Goal: Transaction & Acquisition: Book appointment/travel/reservation

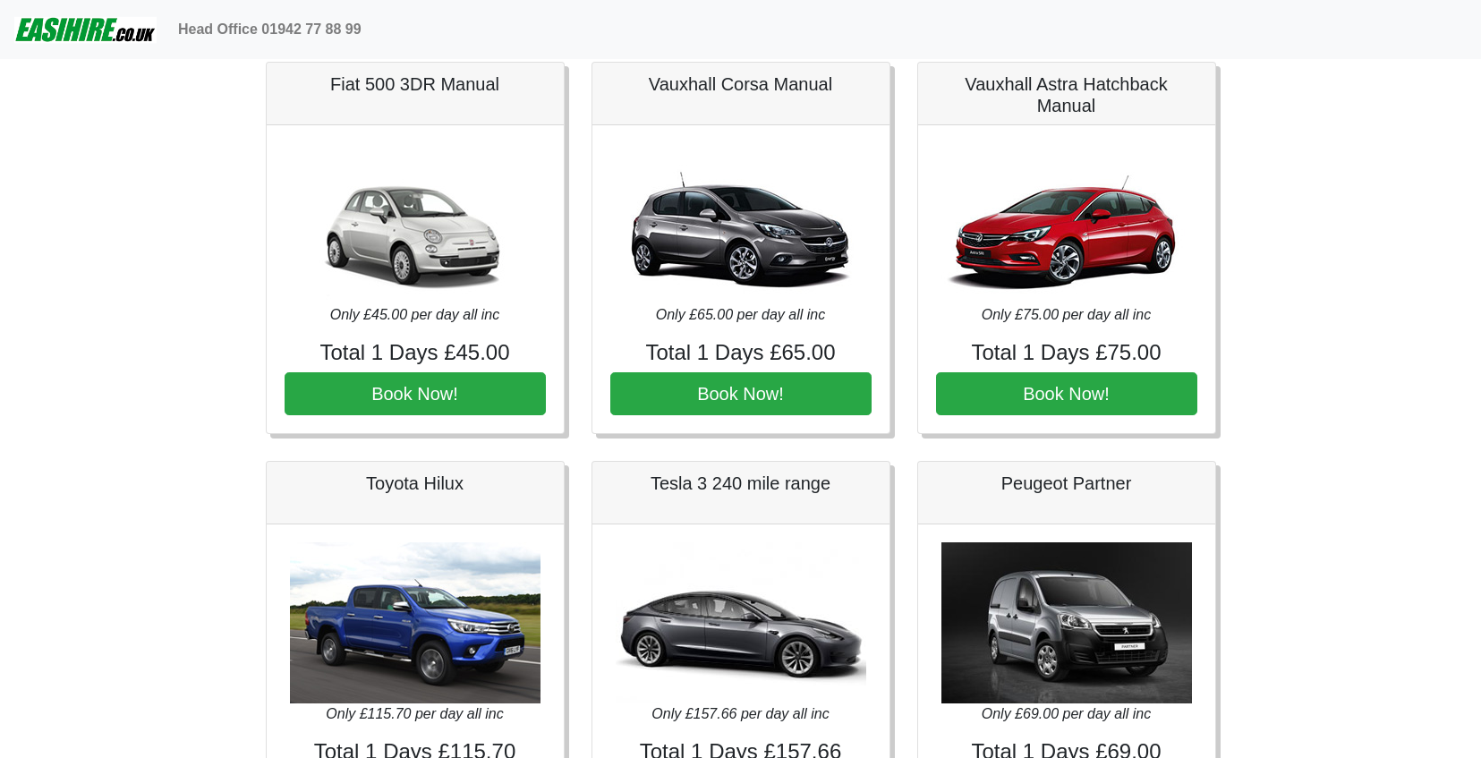
scroll to position [69, 0]
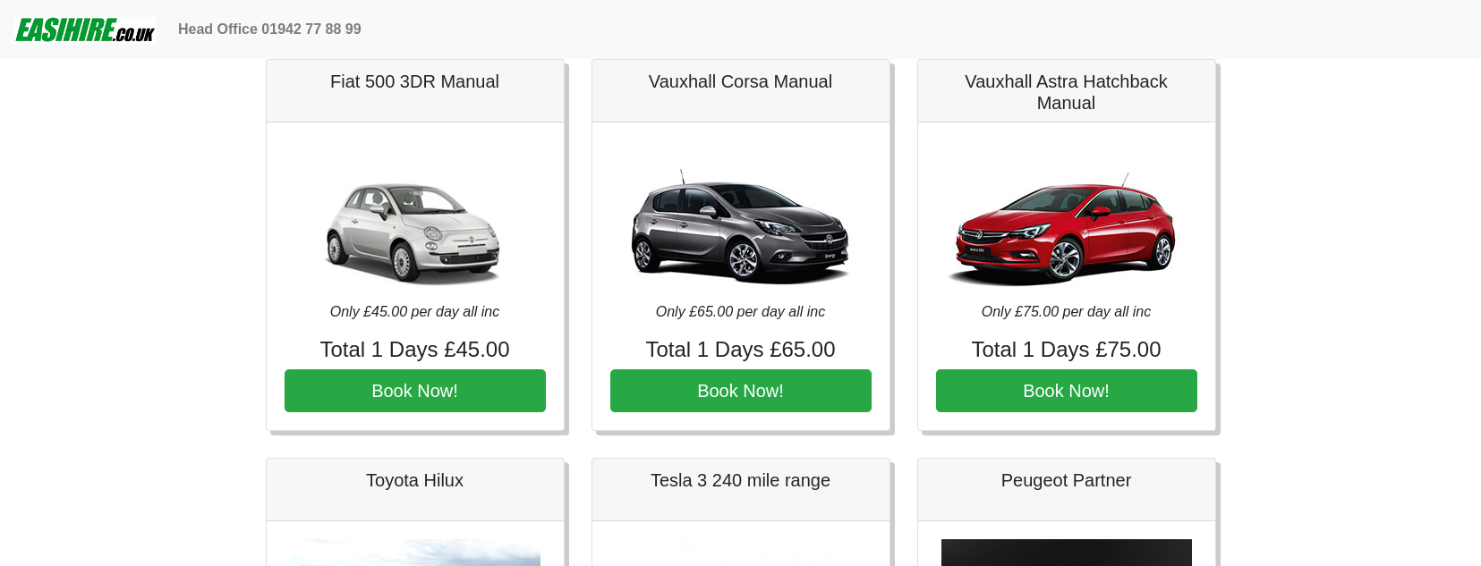
scroll to position [77, 0]
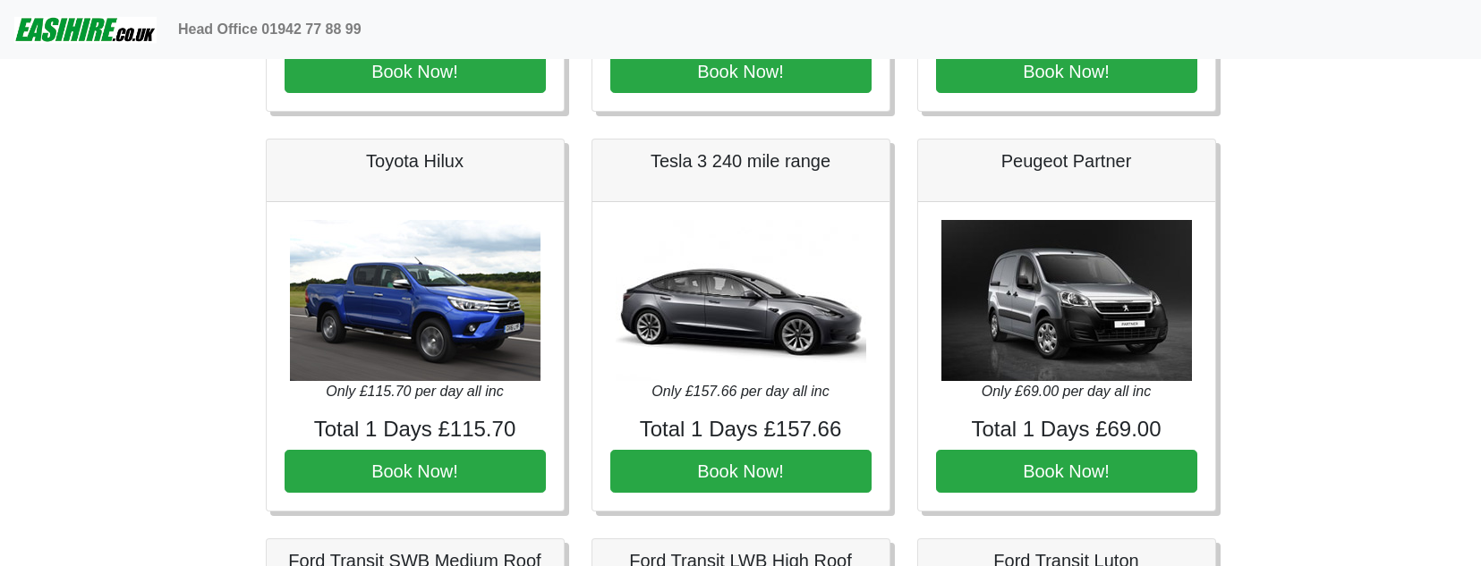
scroll to position [391, 0]
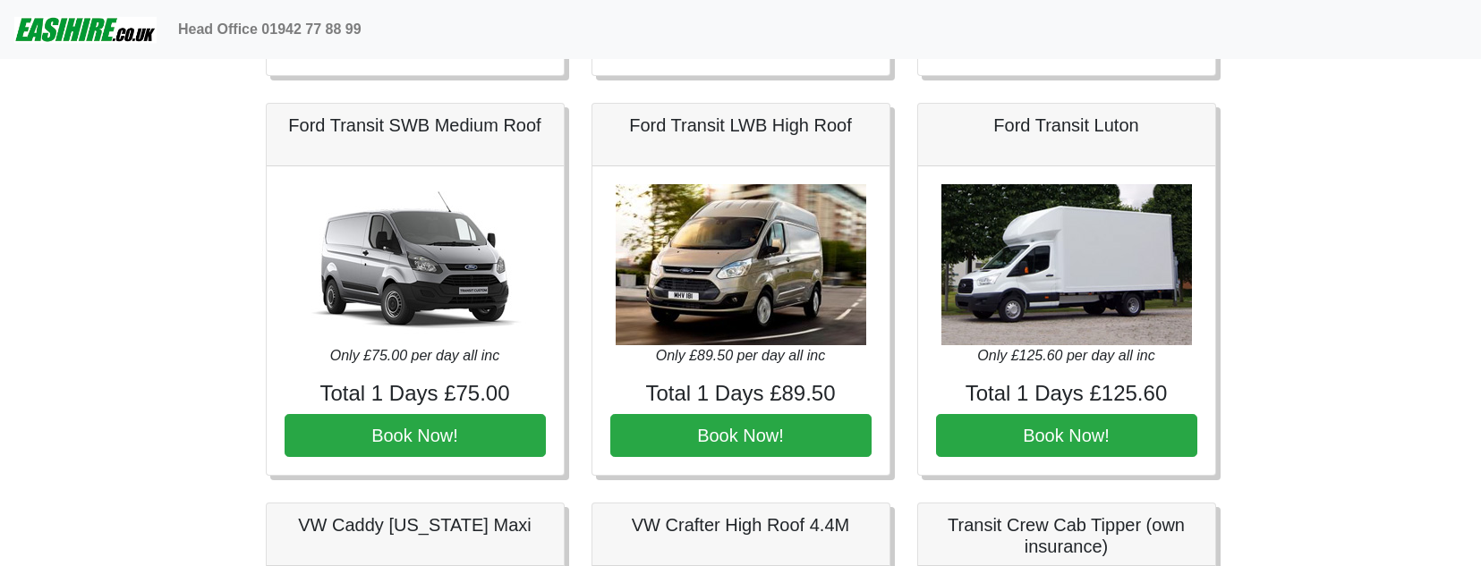
scroll to position [831, 0]
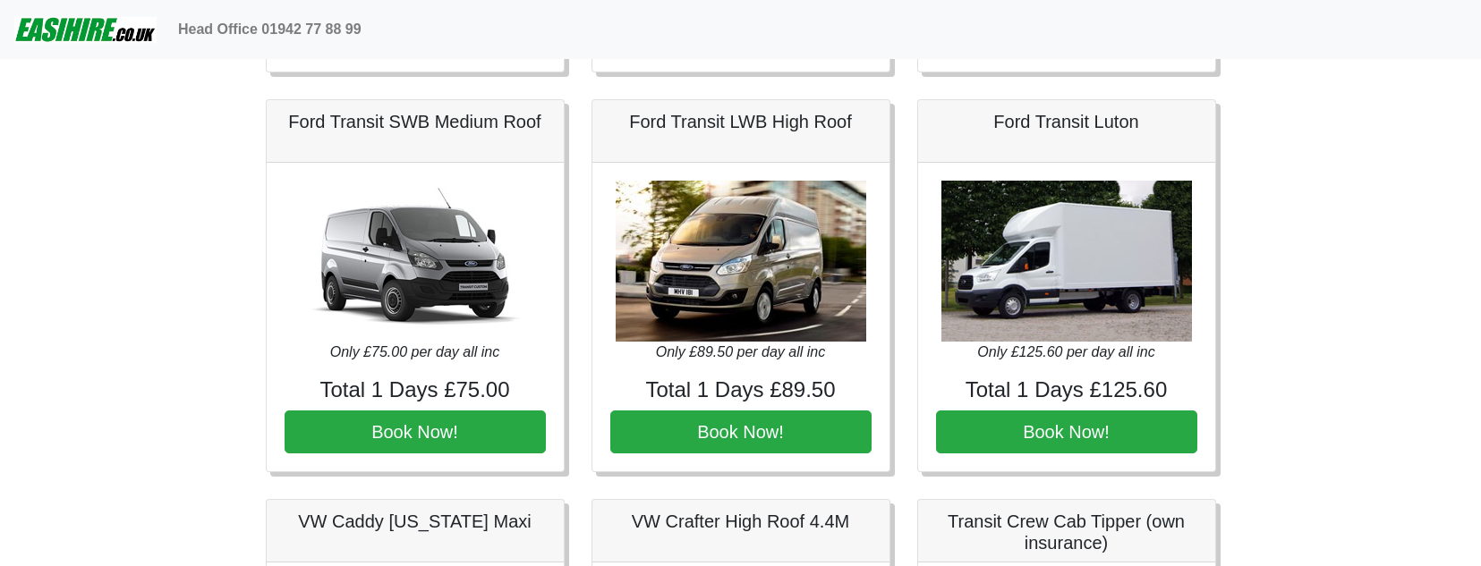
scroll to position [829, 0]
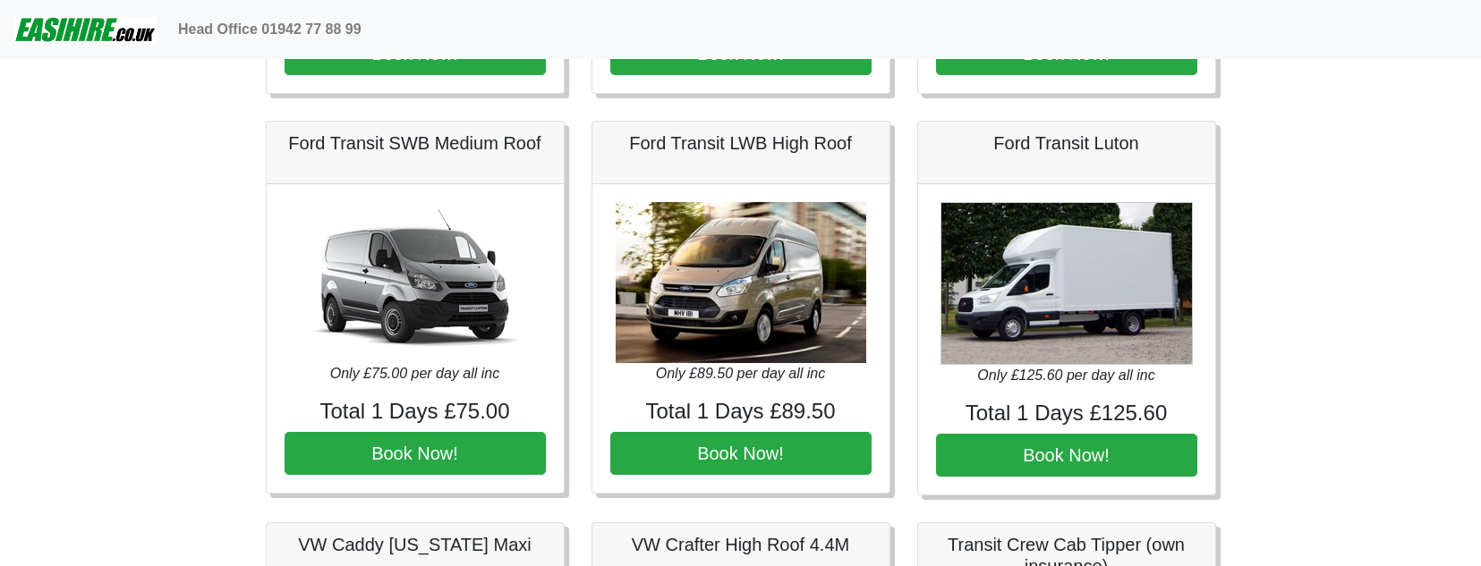
scroll to position [820, 0]
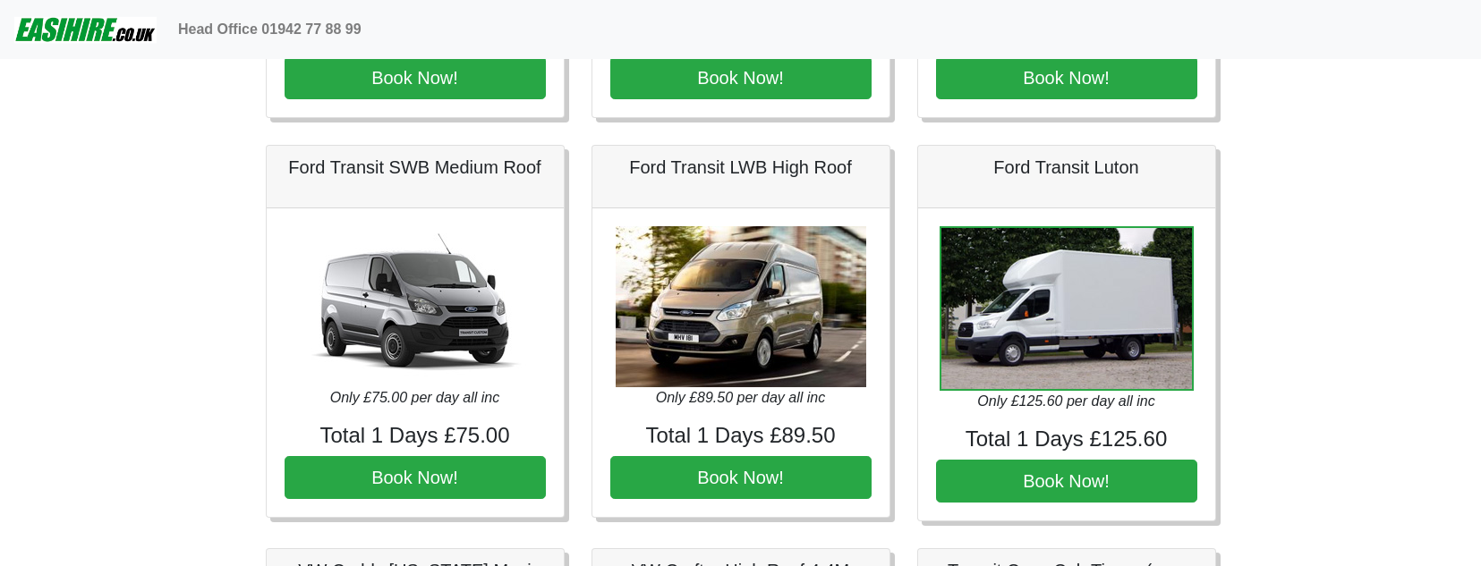
scroll to position [795, 0]
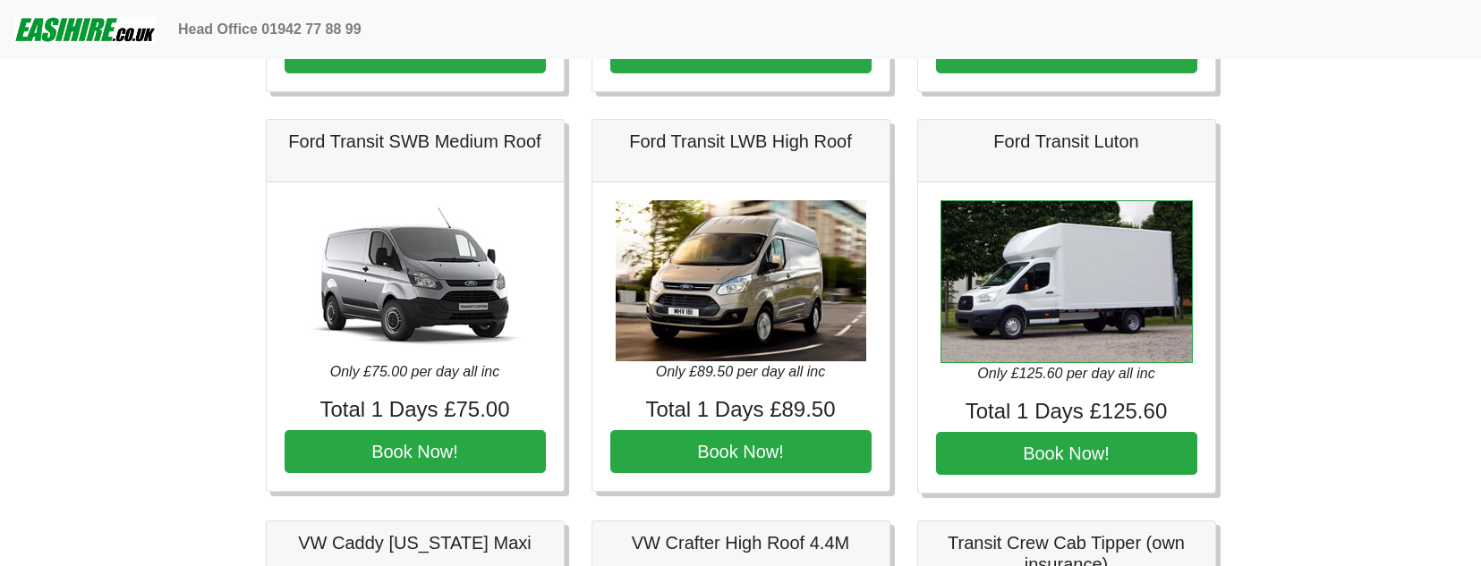
scroll to position [811, 0]
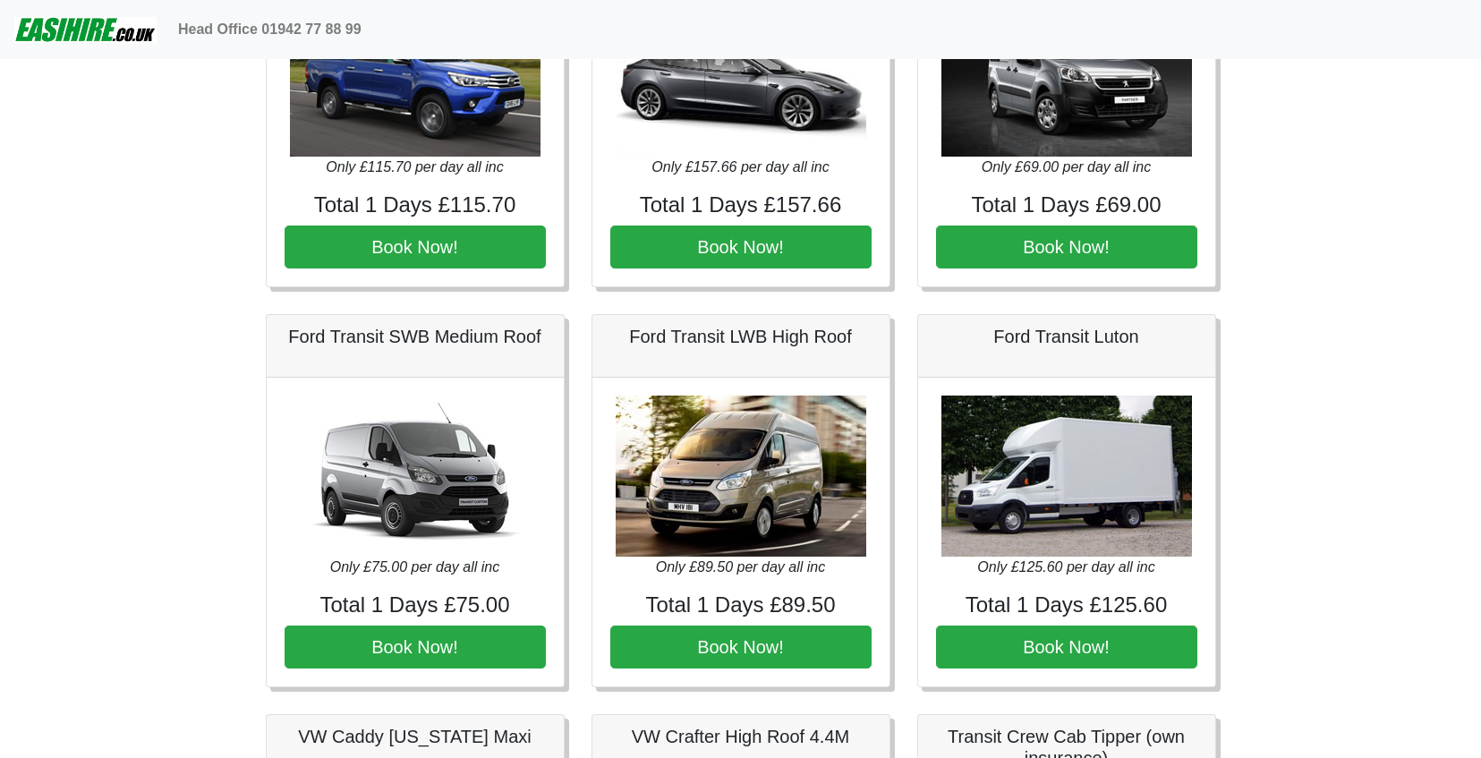
scroll to position [617, 0]
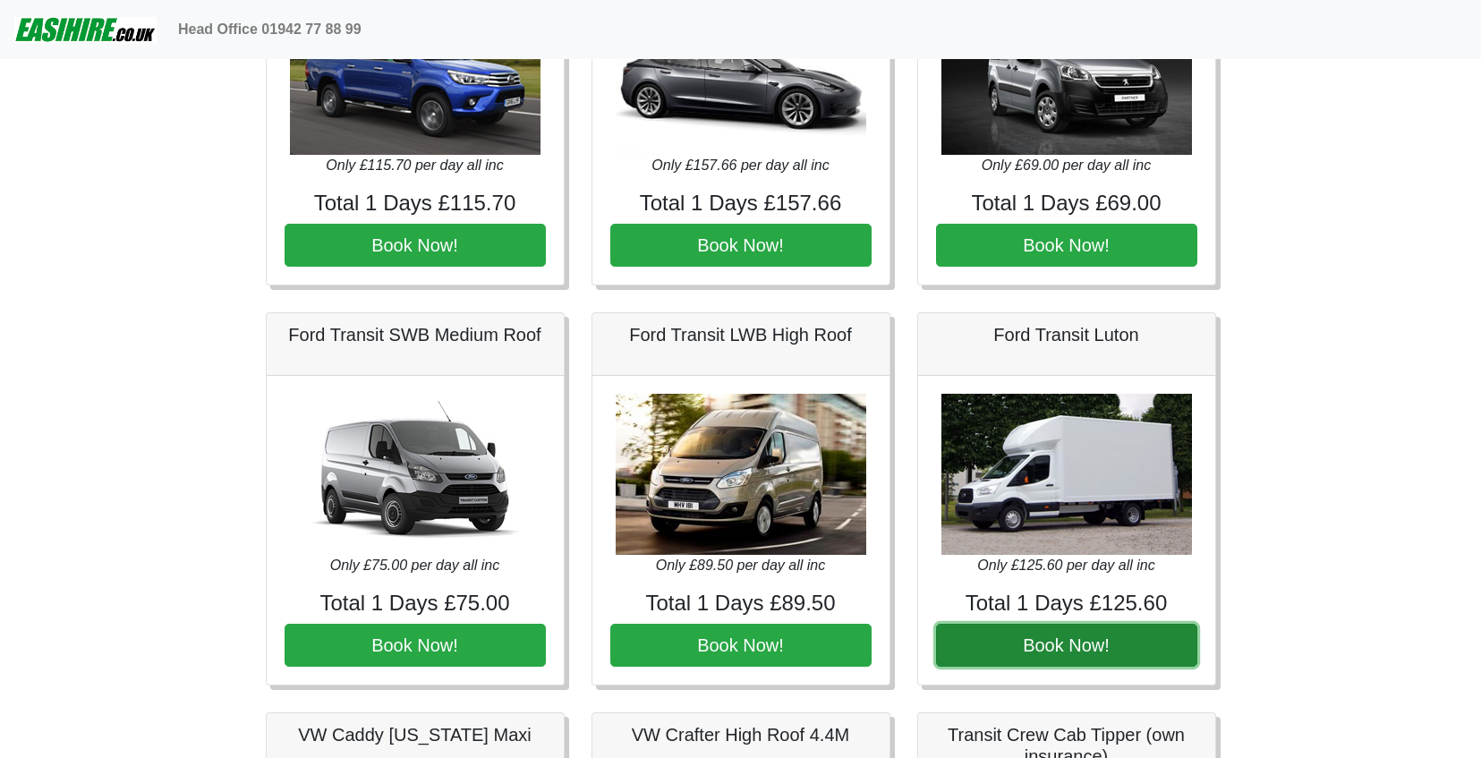
click at [1097, 566] on button "Book Now!" at bounding box center [1066, 645] width 261 height 43
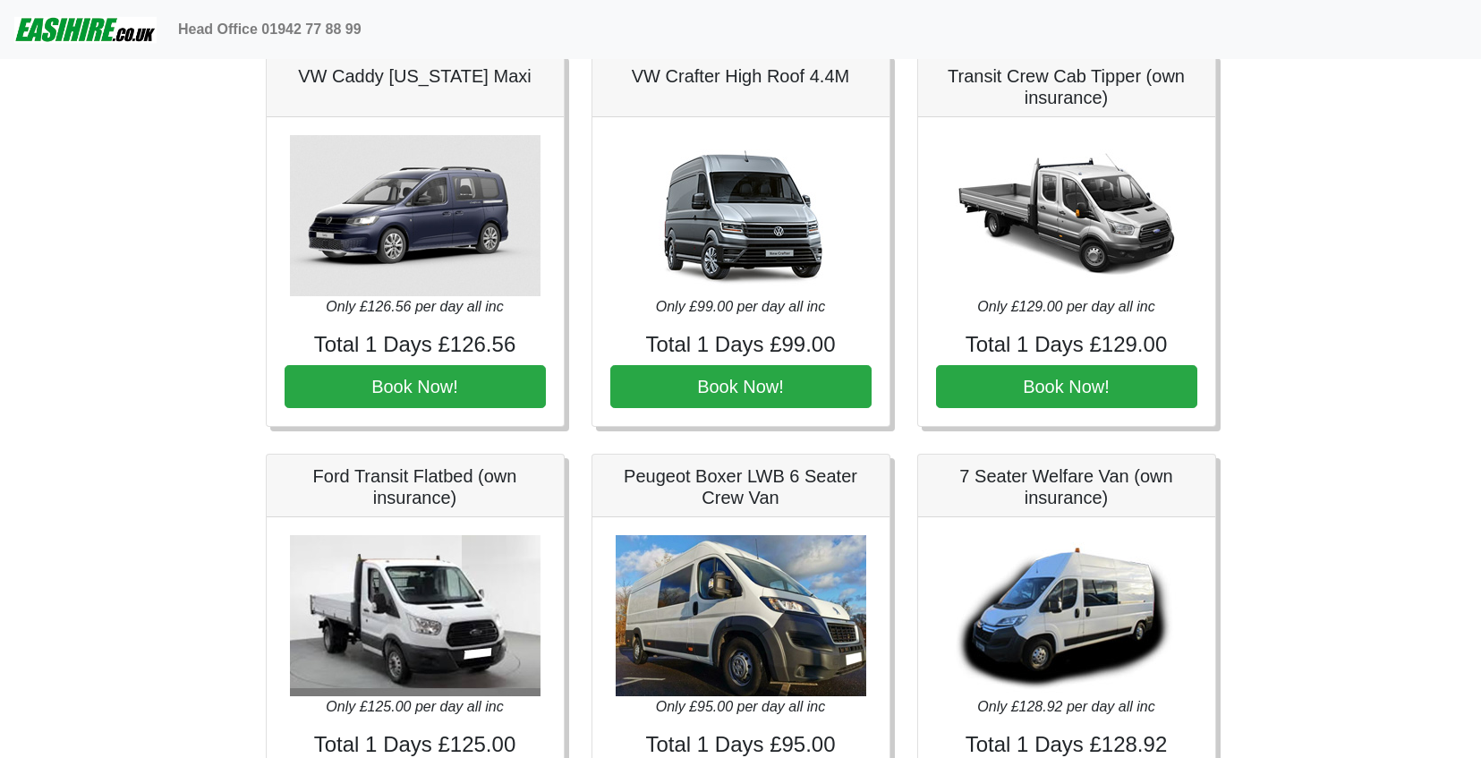
scroll to position [1271, 0]
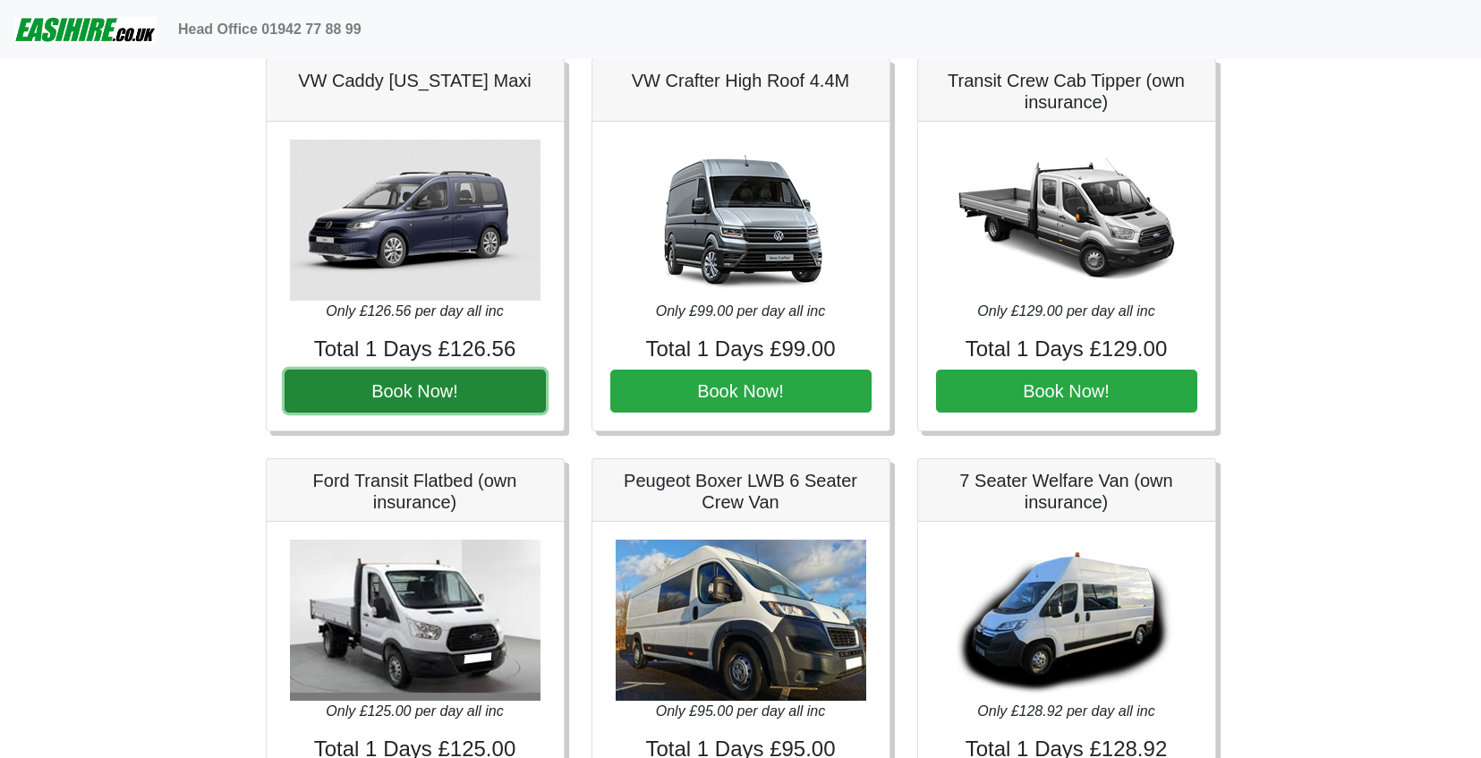
click at [510, 384] on button "Book Now!" at bounding box center [415, 391] width 261 height 43
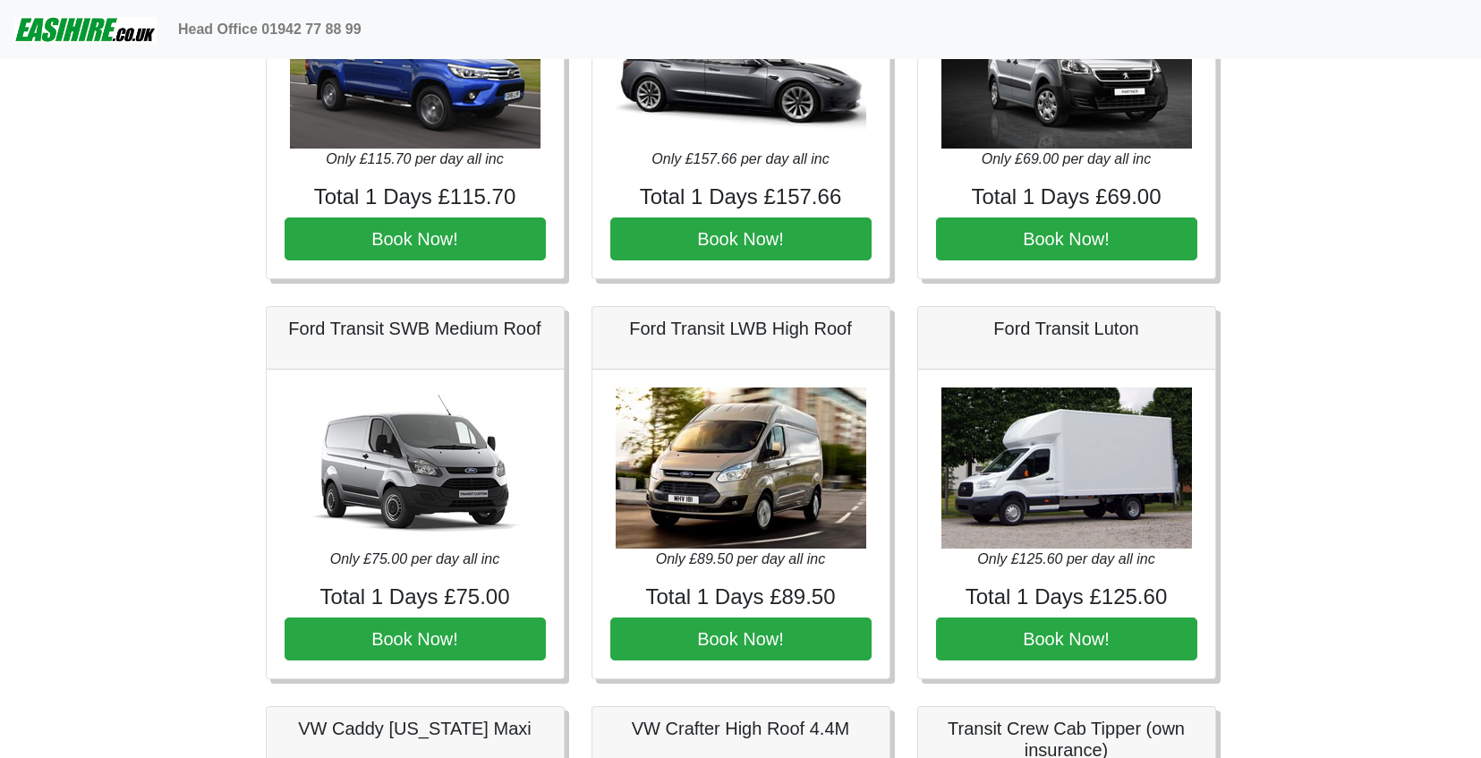
scroll to position [631, 0]
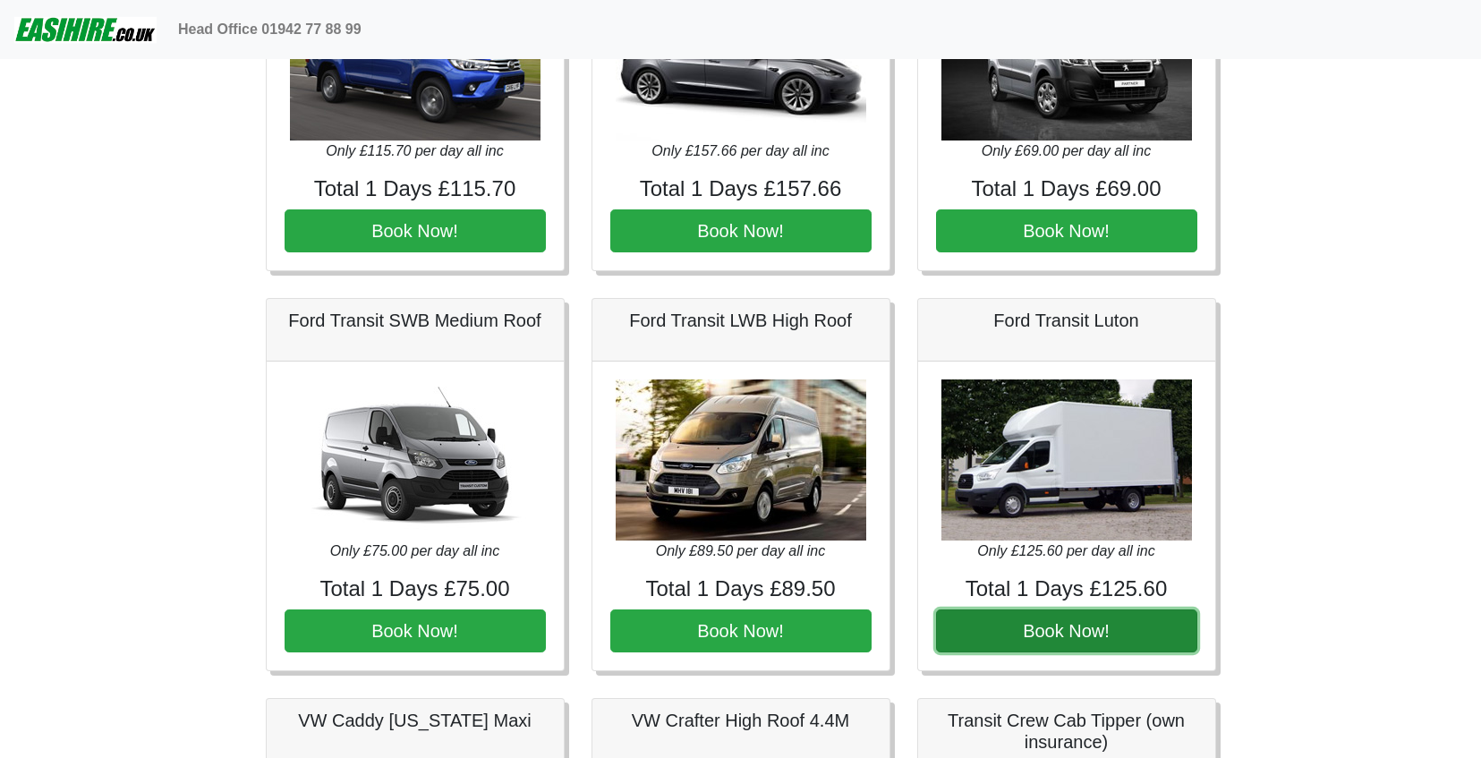
click at [1021, 641] on button "Book Now!" at bounding box center [1066, 630] width 261 height 43
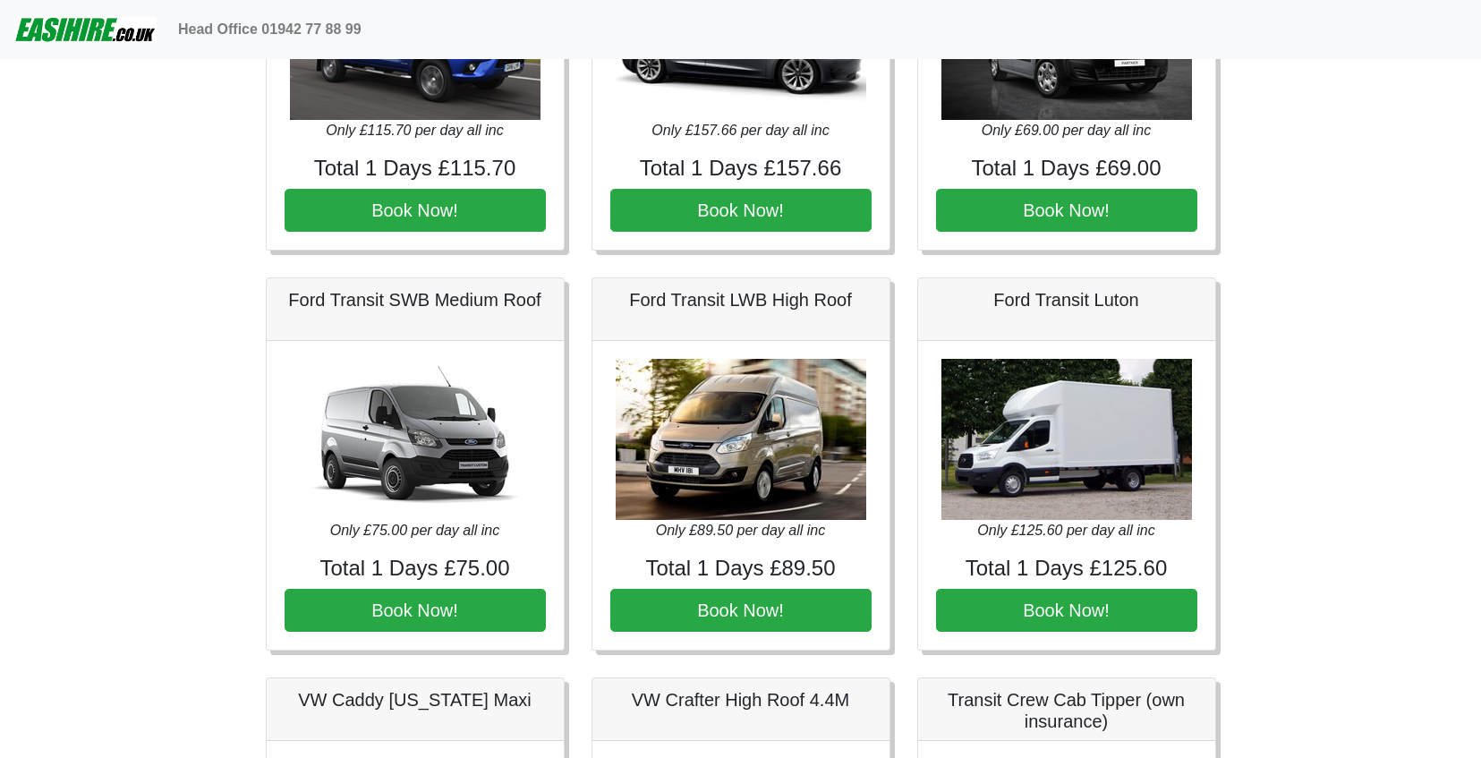
scroll to position [660, 0]
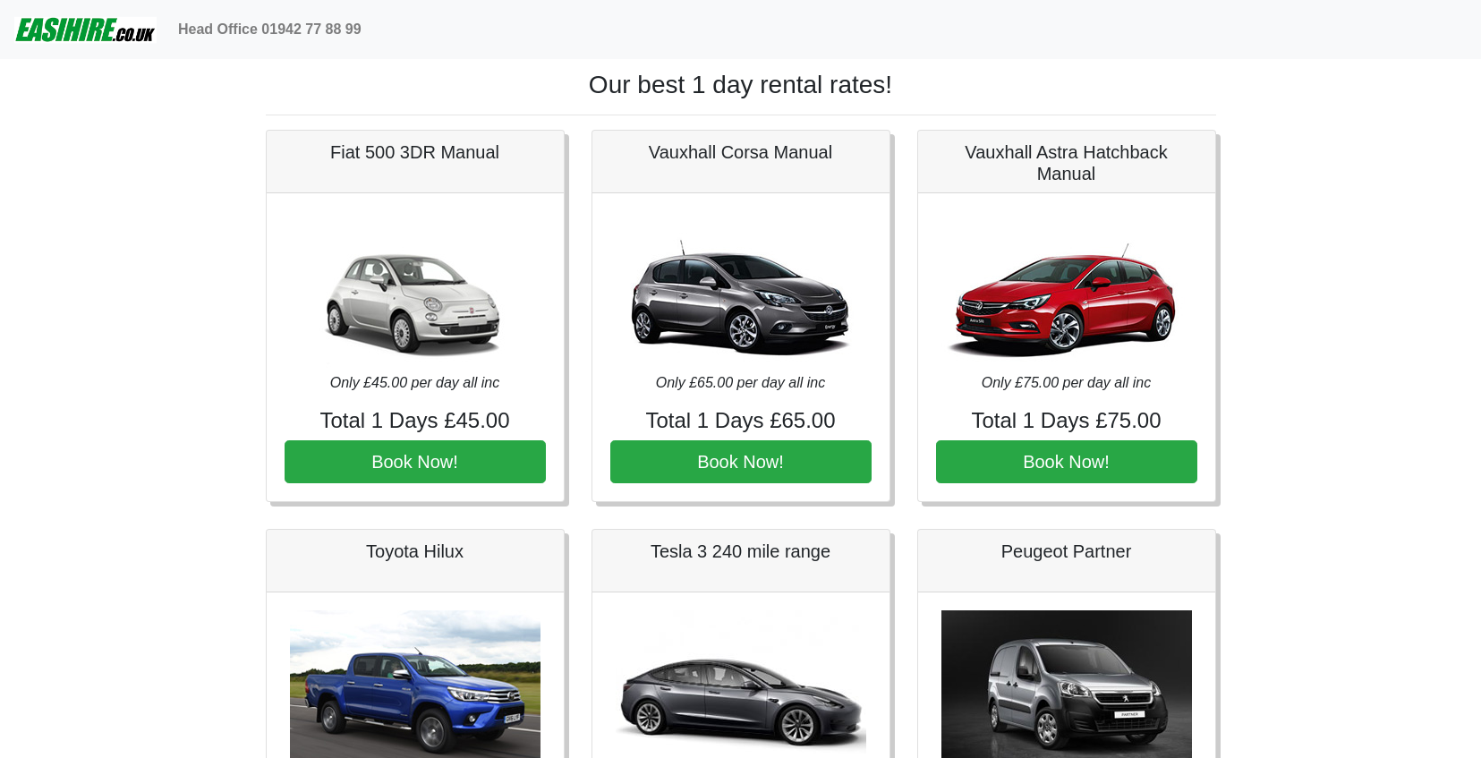
scroll to position [660, 0]
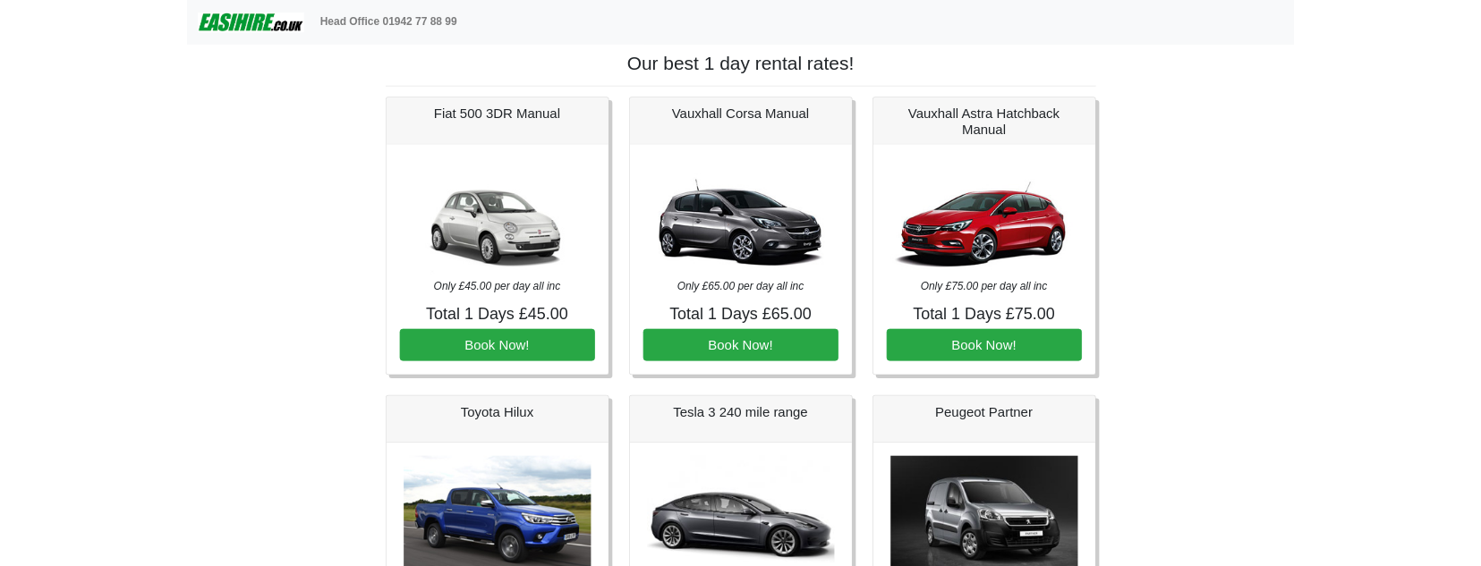
scroll to position [660, 0]
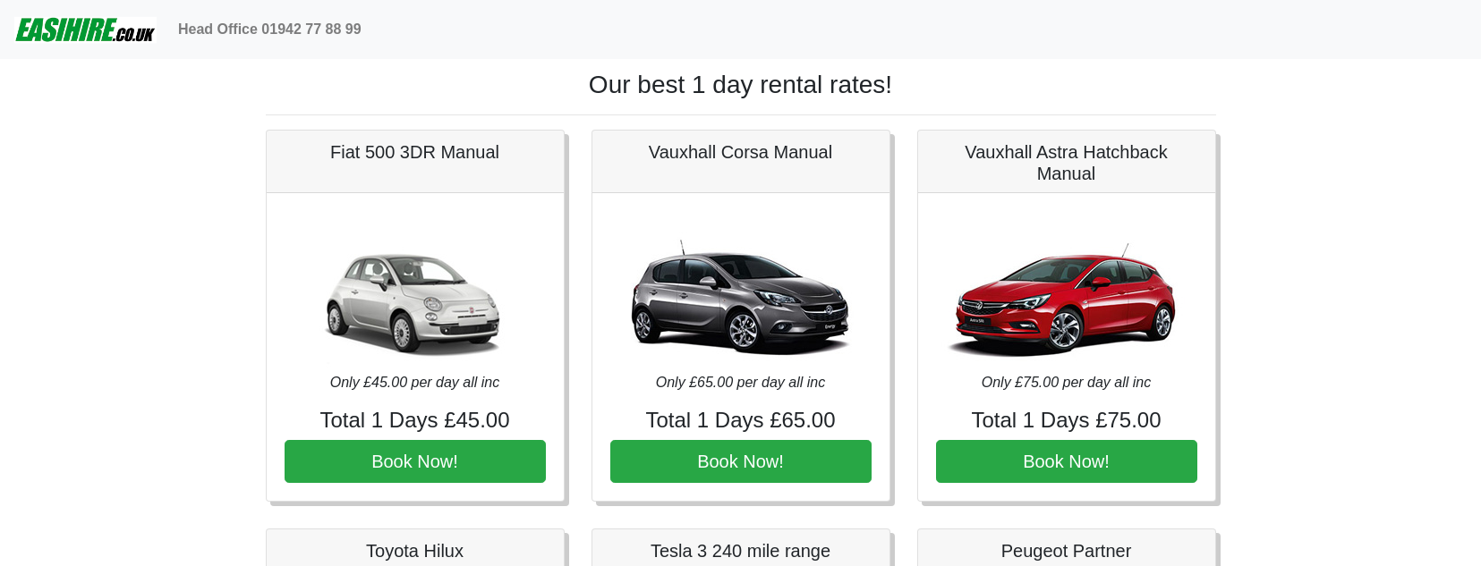
click at [719, 115] on hr at bounding box center [741, 115] width 950 height 1
drag, startPoint x: 1119, startPoint y: 171, endPoint x: 954, endPoint y: 149, distance: 166.2
click at [954, 149] on h5 "Vauxhall Astra Hatchback Manual" at bounding box center [1066, 162] width 261 height 43
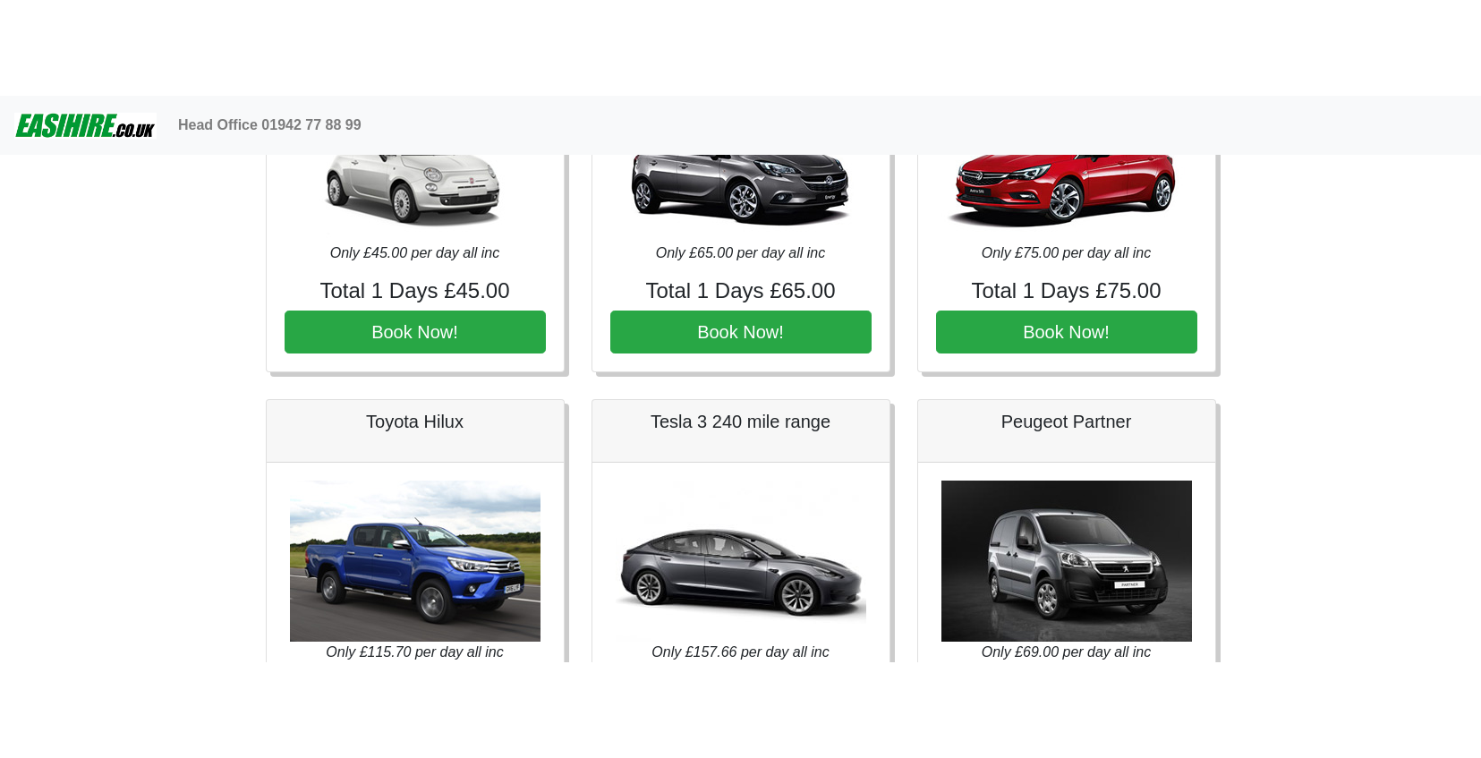
scroll to position [232, 0]
